Goal: Check status

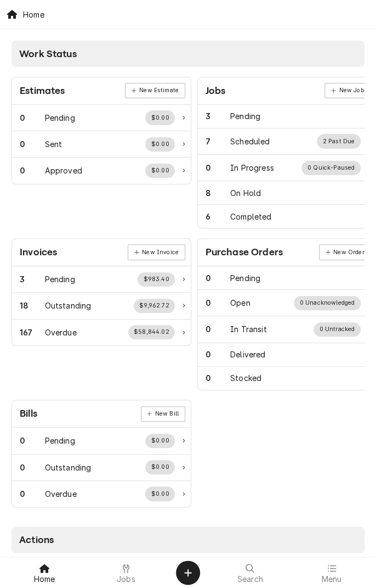
click at [126, 564] on icon at bounding box center [126, 567] width 7 height 9
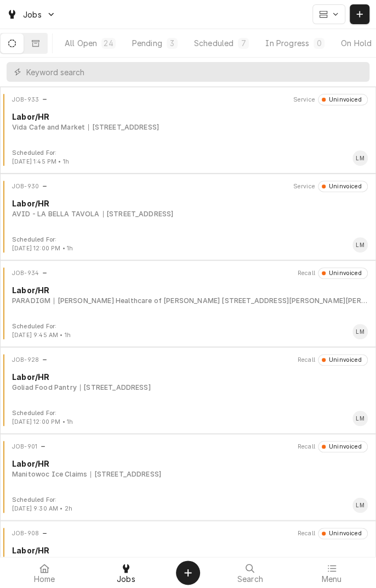
scroll to position [0, 104]
click at [342, 47] on div "Completed" at bounding box center [325, 43] width 41 height 12
click at [174, 217] on div "[STREET_ADDRESS]" at bounding box center [138, 214] width 71 height 10
